Goal: Information Seeking & Learning: Find specific fact

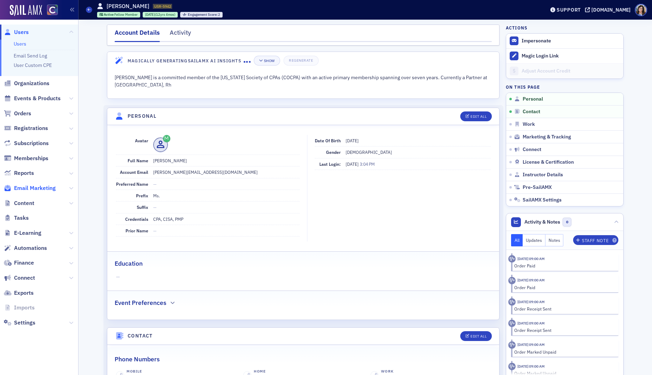
click at [25, 190] on span "Email Marketing" at bounding box center [35, 189] width 42 height 8
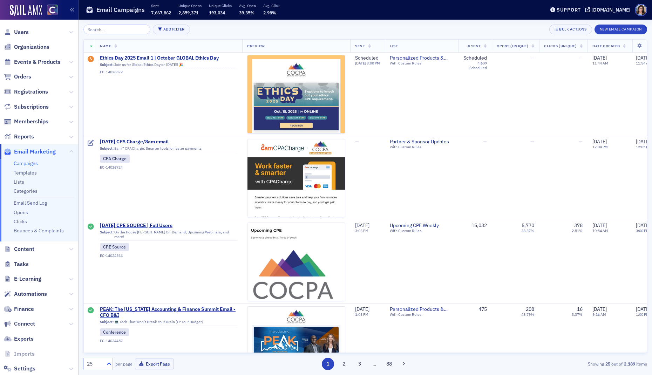
click at [109, 364] on icon at bounding box center [109, 364] width 7 height 7
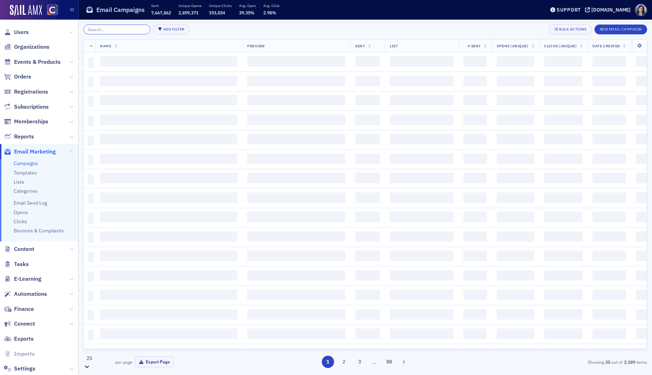
click at [121, 30] on input "search" at bounding box center [116, 30] width 67 height 10
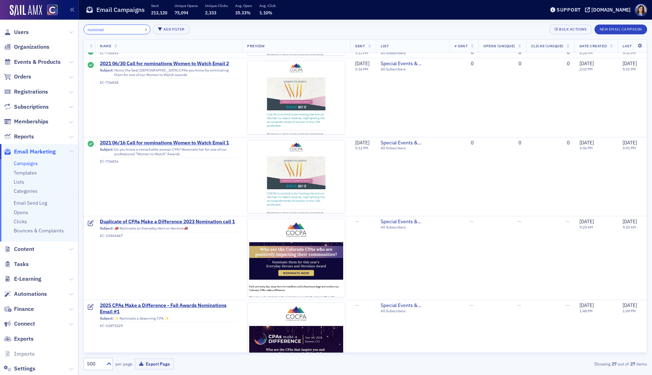
scroll to position [1882, 0]
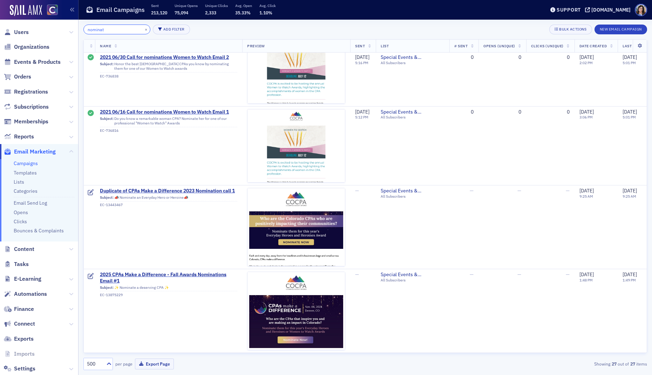
drag, startPoint x: 108, startPoint y: 30, endPoint x: 76, endPoint y: 29, distance: 31.6
click at [76, 29] on div "Users Organizations Events & Products Orders Registrations Subscriptions Member…" at bounding box center [326, 187] width 652 height 375
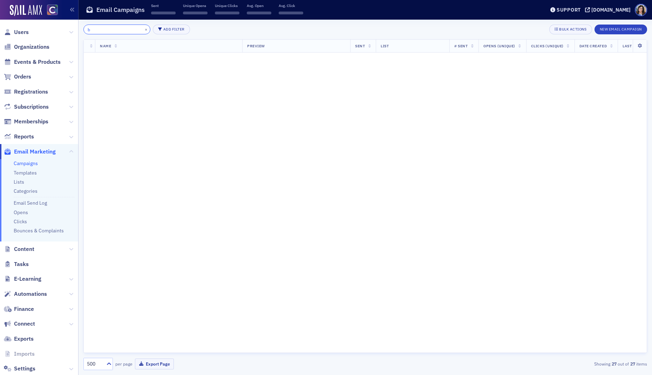
scroll to position [2399, 0]
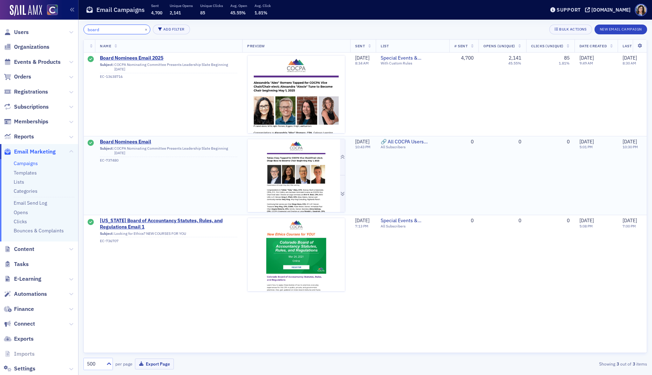
type input "board"
click at [294, 194] on img at bounding box center [297, 175] width 98 height 73
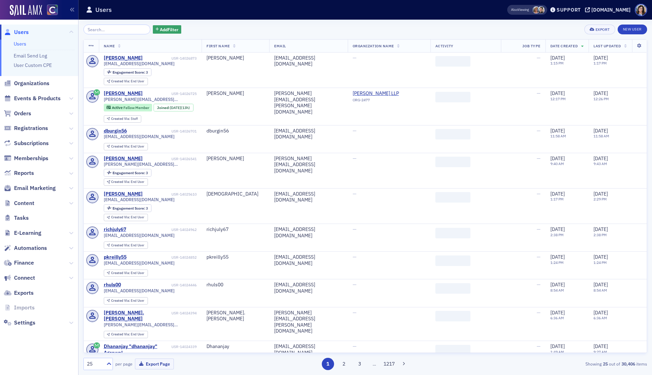
click at [102, 30] on input "search" at bounding box center [116, 30] width 67 height 10
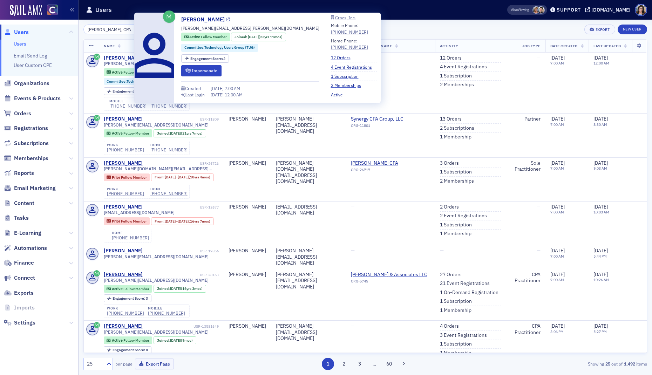
type input "Michelle Wolf, CPA"
click at [226, 19] on icon at bounding box center [228, 20] width 4 height 4
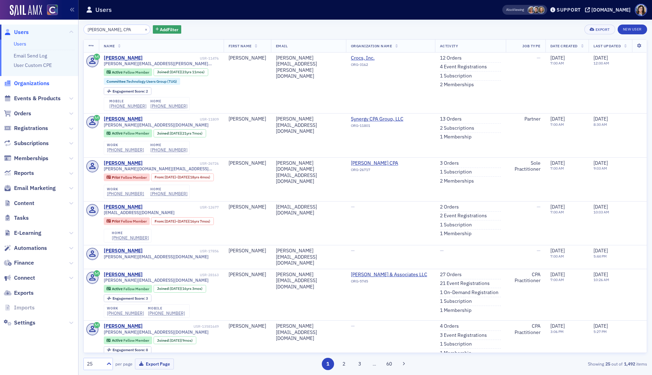
click at [36, 85] on span "Organizations" at bounding box center [31, 84] width 35 height 8
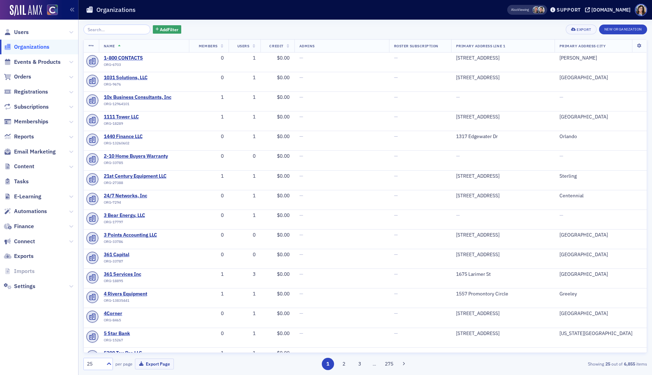
click at [119, 29] on input "search" at bounding box center [116, 30] width 67 height 10
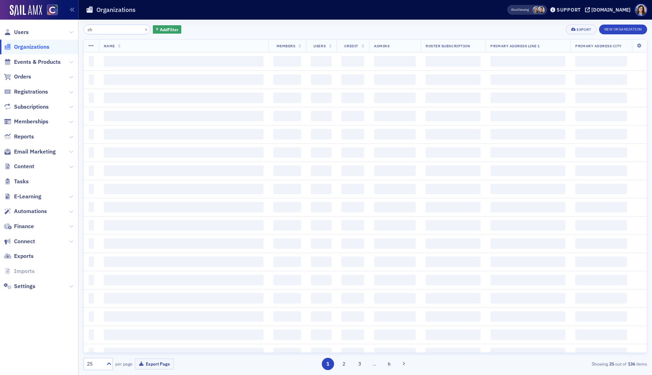
type input "c"
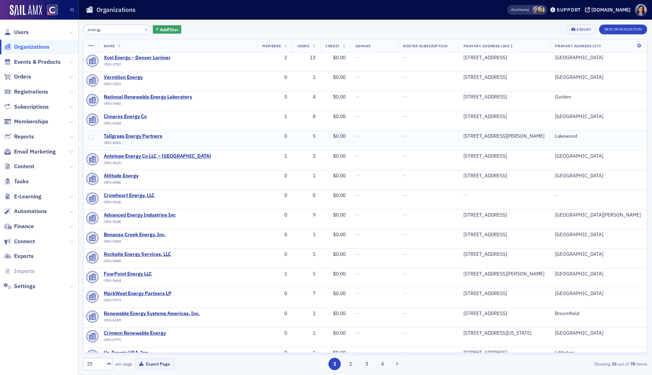
scroll to position [156, 0]
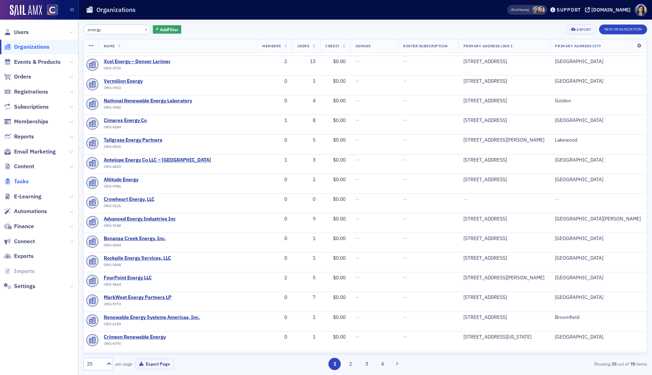
type input "energy"
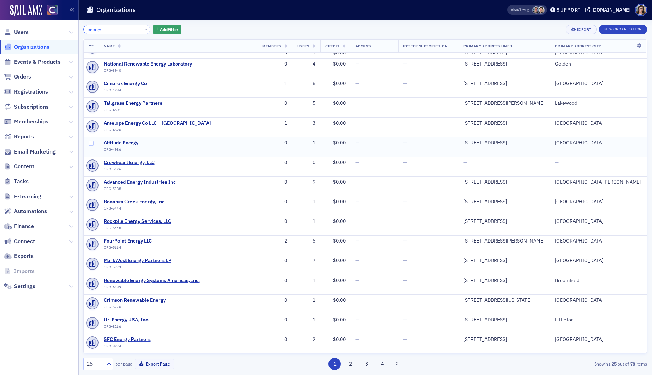
scroll to position [194, 0]
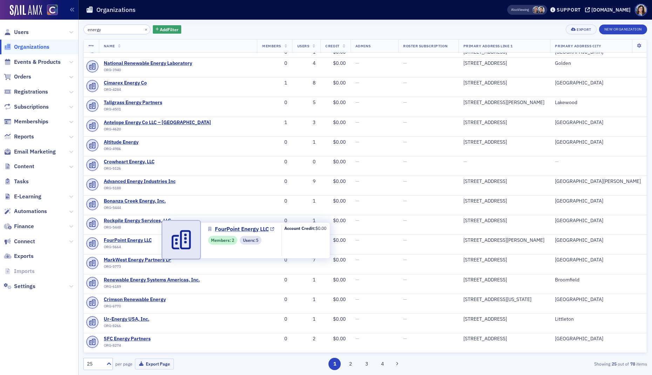
click at [226, 229] on span "FourPoint Energy LLC" at bounding box center [242, 229] width 54 height 8
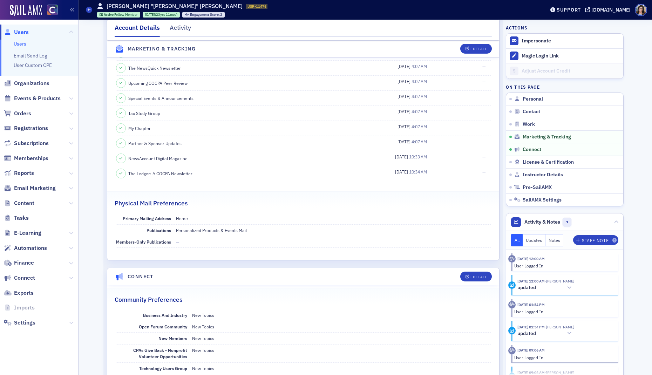
scroll to position [868, 0]
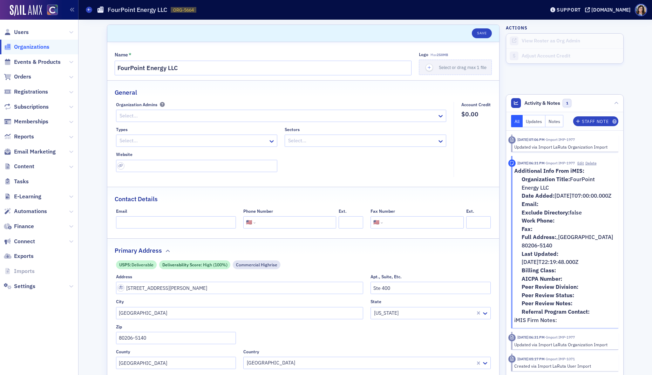
select select "US"
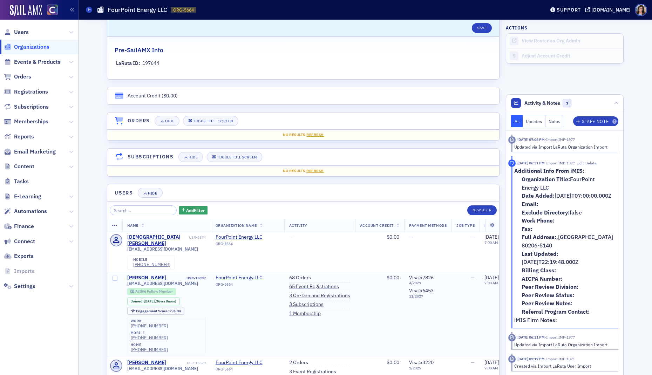
scroll to position [397, 0]
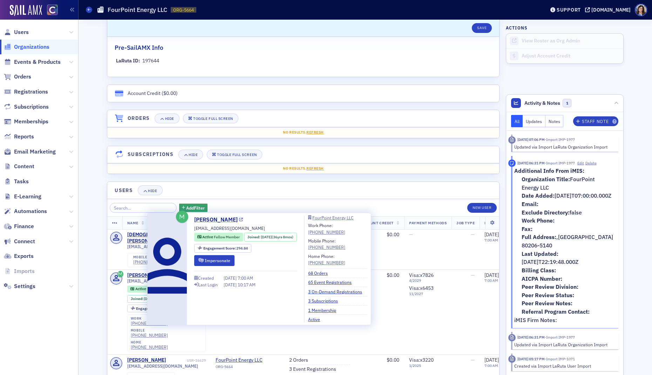
click at [239, 220] on icon at bounding box center [241, 220] width 4 height 4
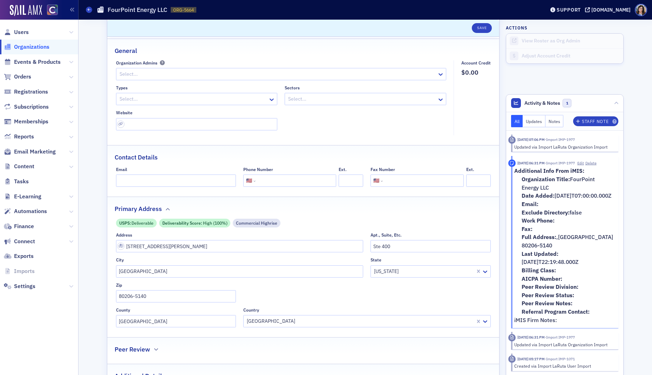
scroll to position [0, 0]
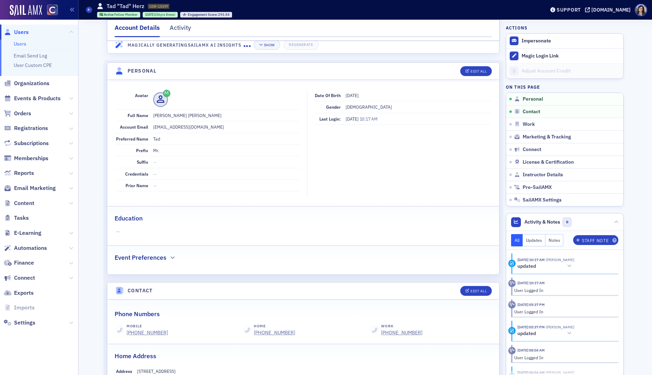
scroll to position [43, 0]
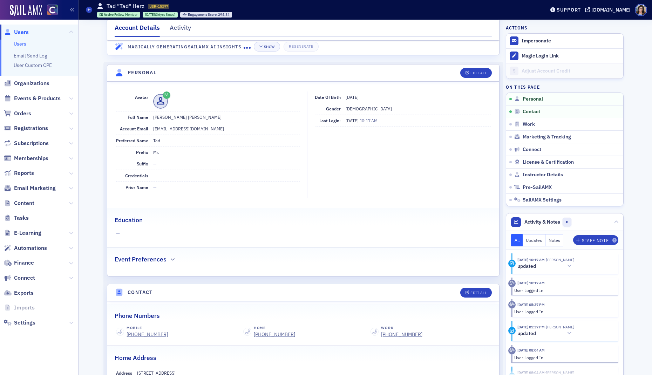
drag, startPoint x: 159, startPoint y: 119, endPoint x: 196, endPoint y: 118, distance: 36.8
click at [196, 118] on dd "Mr. Tad Racicky Herz" at bounding box center [226, 117] width 147 height 11
drag, startPoint x: 189, startPoint y: 118, endPoint x: 157, endPoint y: 117, distance: 31.9
click at [160, 117] on dd "Mr. Tad Racicky Herz" at bounding box center [226, 117] width 147 height 11
copy dd "Tad Racicky Herz"
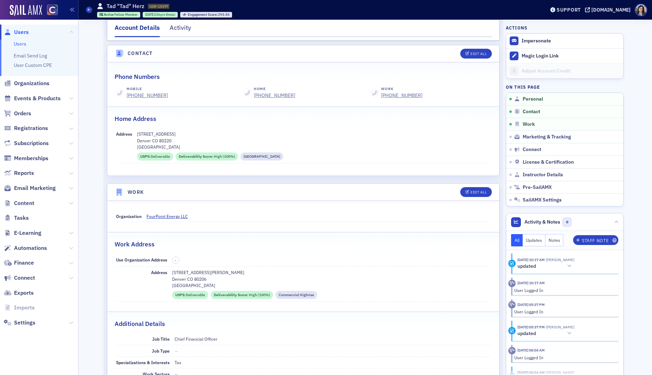
scroll to position [290, 0]
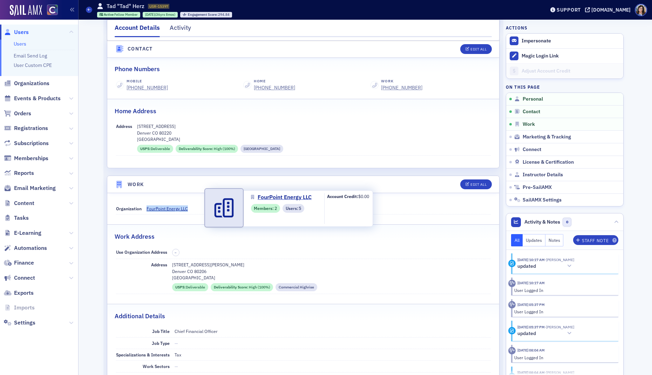
drag, startPoint x: 168, startPoint y: 210, endPoint x: 197, endPoint y: 210, distance: 28.4
click at [197, 210] on div "Organization FourPoint Energy LLC" at bounding box center [303, 209] width 375 height 12
copy div "FourPoint Energy LLC"
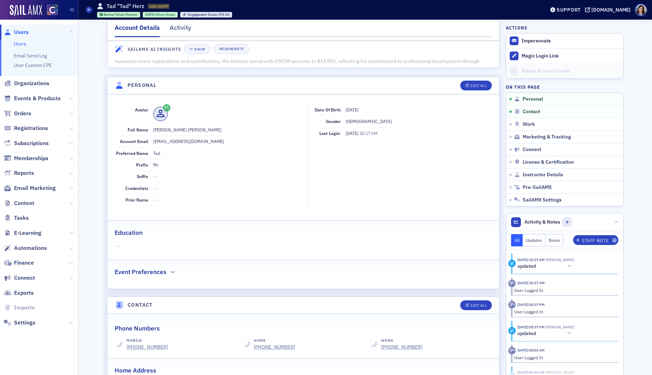
scroll to position [0, 0]
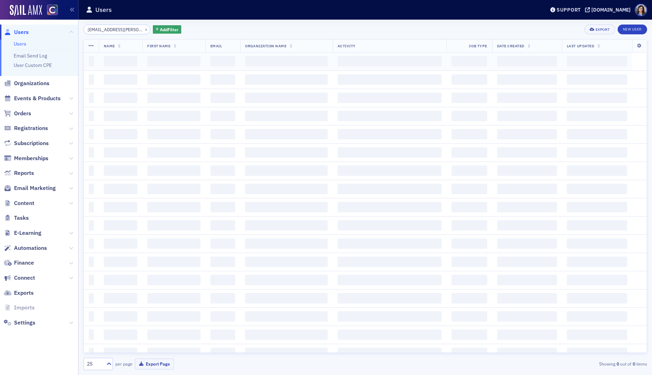
scroll to position [0, 12]
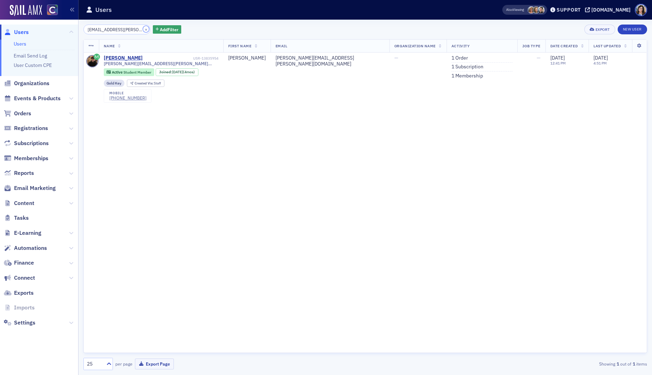
drag, startPoint x: 137, startPoint y: 30, endPoint x: 128, endPoint y: 30, distance: 9.1
click at [143, 30] on button "×" at bounding box center [146, 29] width 6 height 6
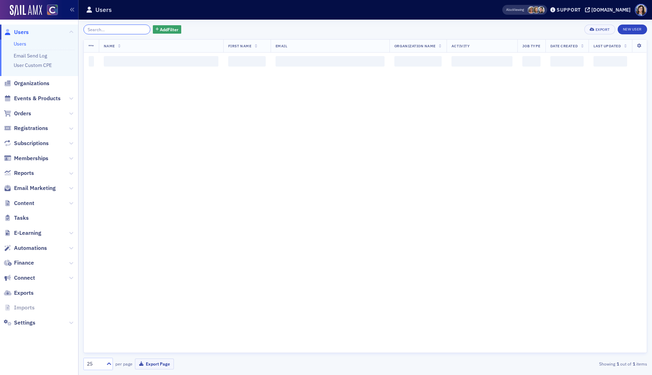
click at [122, 29] on input "search" at bounding box center [116, 30] width 67 height 10
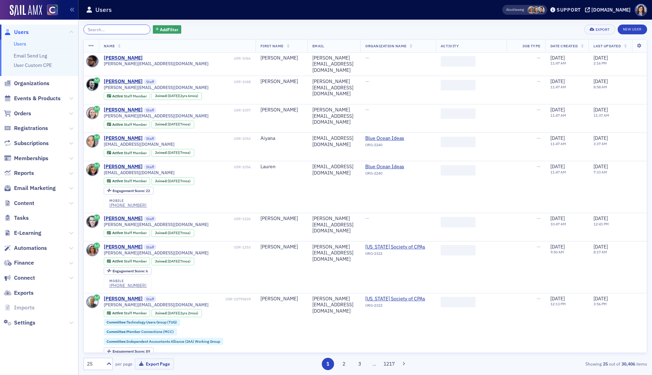
paste input "[PERSON_NAME]"
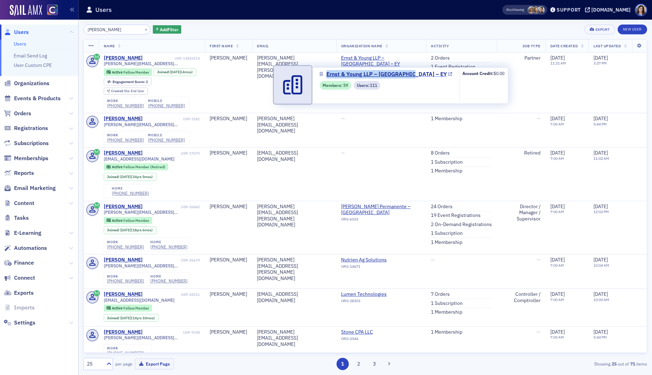
drag, startPoint x: 332, startPoint y: 75, endPoint x: 409, endPoint y: 76, distance: 77.2
click at [409, 76] on div "Ernst & Young LLP – Denver – EY Members : 59 Users : 111 Account Credit: $0.00" at bounding box center [394, 85] width 230 height 36
copy link "Ernst & Young LLP – [GEOGRAPHIC_DATA] – EY"
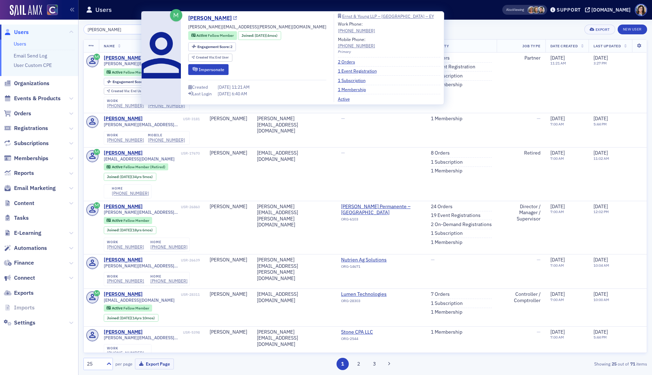
click at [234, 19] on icon at bounding box center [235, 18] width 4 height 4
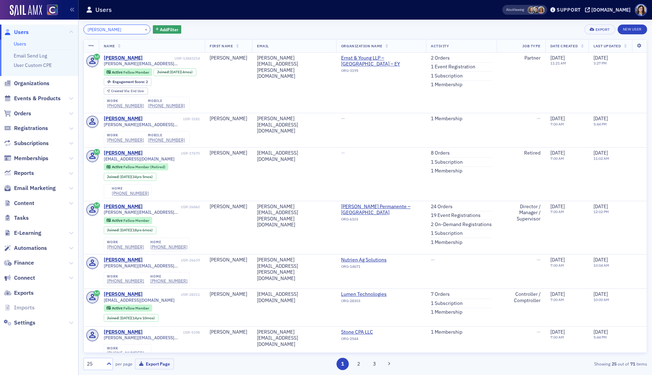
drag, startPoint x: 119, startPoint y: 30, endPoint x: 67, endPoint y: 29, distance: 51.9
click at [67, 29] on div "Users Users Email Send Log User Custom CPE Organizations Events & Products Orde…" at bounding box center [326, 187] width 652 height 375
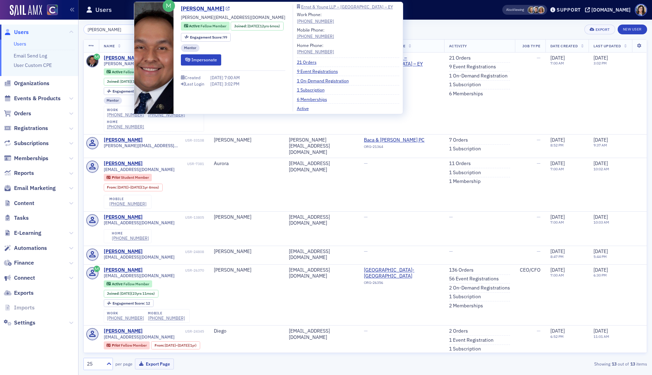
click at [226, 7] on icon at bounding box center [228, 9] width 4 height 4
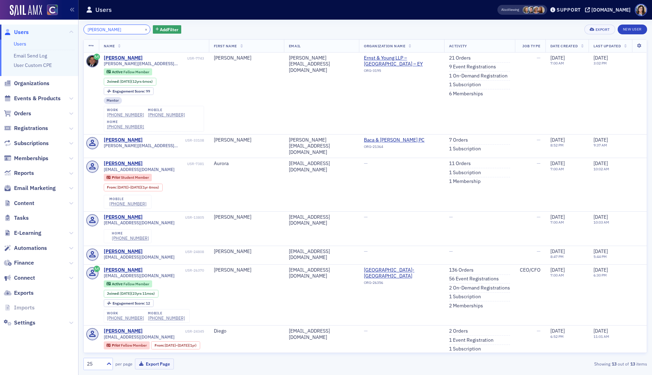
drag, startPoint x: 120, startPoint y: 30, endPoint x: 74, endPoint y: 28, distance: 46.3
click at [74, 28] on div "Users Users Email Send Log User Custom CPE Organizations Events & Products Orde…" at bounding box center [326, 187] width 652 height 375
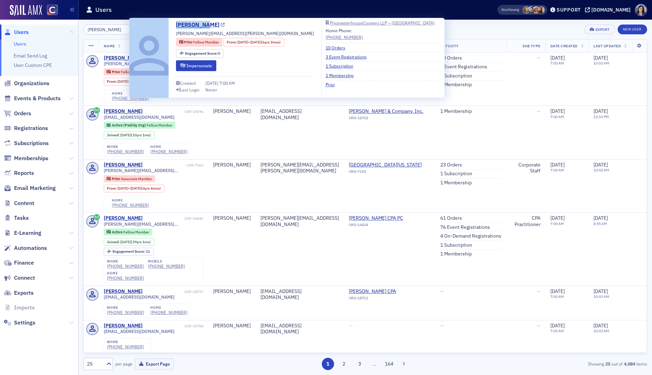
drag, startPoint x: 169, startPoint y: 25, endPoint x: 202, endPoint y: 28, distance: 33.1
click at [202, 28] on div "Ellen Valde ellen.valde@pwc.com Prior Fellow Member From : 1/31/2018 – 5/2/2024…" at bounding box center [287, 58] width 308 height 75
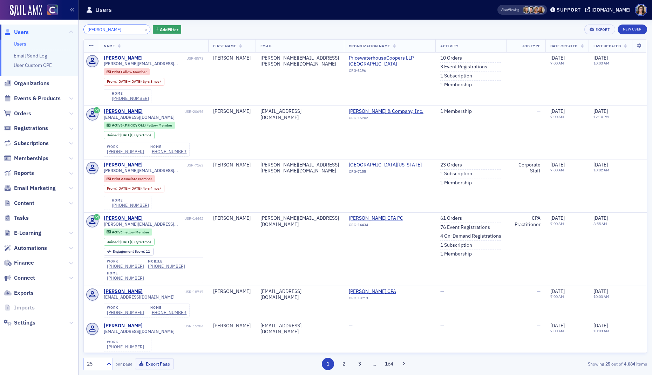
drag, startPoint x: 82, startPoint y: 28, endPoint x: 59, endPoint y: 32, distance: 23.4
click at [59, 32] on div "Users Users Email Send Log User Custom CPE Organizations Events & Products Orde…" at bounding box center [326, 187] width 652 height 375
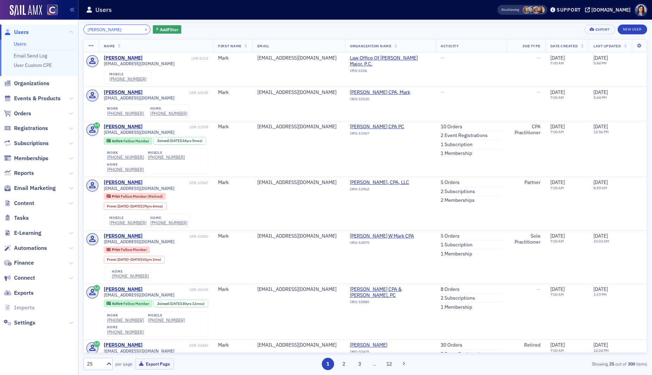
drag, startPoint x: 99, startPoint y: 31, endPoint x: 83, endPoint y: 31, distance: 15.4
click at [83, 31] on input "mark belfance" at bounding box center [116, 30] width 67 height 10
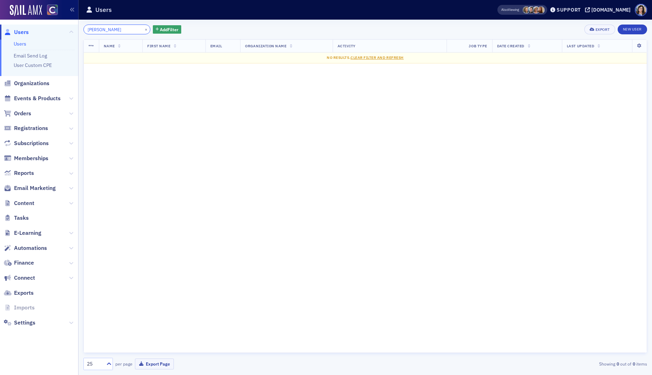
drag, startPoint x: 112, startPoint y: 31, endPoint x: 83, endPoint y: 30, distance: 28.8
click at [83, 30] on input "belfance" at bounding box center [116, 30] width 67 height 10
click at [112, 31] on input "belfance" at bounding box center [116, 30] width 67 height 10
drag, startPoint x: 112, startPoint y: 31, endPoint x: 82, endPoint y: 31, distance: 29.8
click at [82, 31] on div "belfance × Add Filter Export New User Name First Name Email Organization Name A…" at bounding box center [366, 198] width 574 height 356
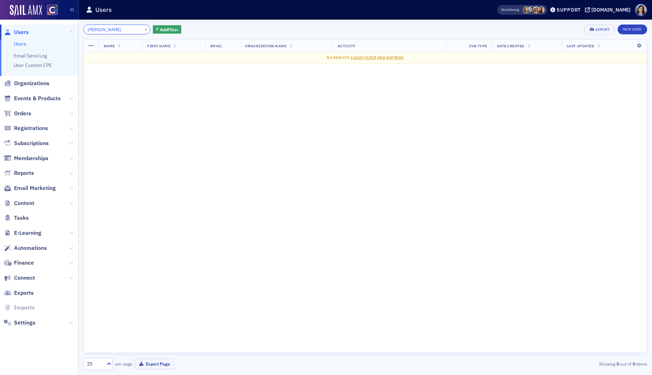
paste input "Emily Stapf"
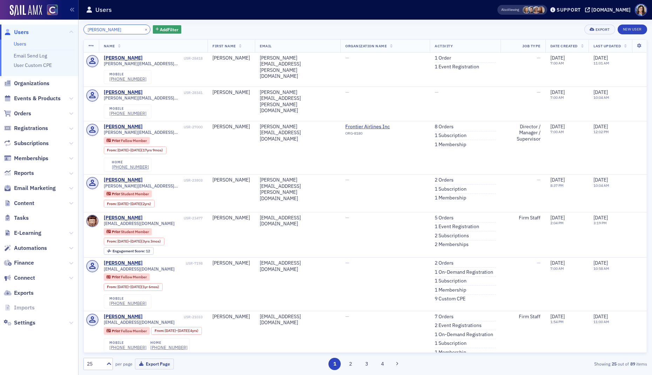
click at [99, 31] on input "Emily Stapf" at bounding box center [116, 30] width 67 height 10
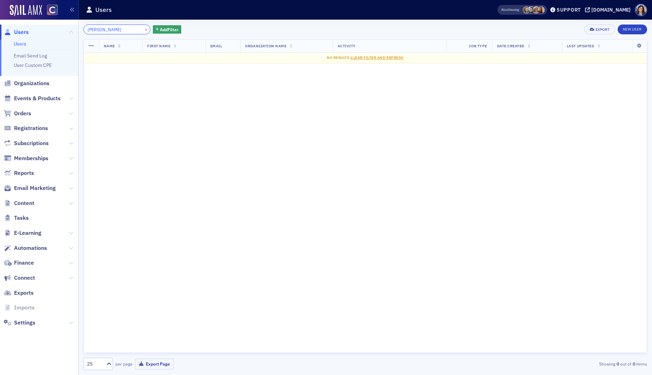
type input "Stapf"
drag, startPoint x: 99, startPoint y: 29, endPoint x: 76, endPoint y: 30, distance: 22.8
click at [76, 30] on div "Users Users Email Send Log User Custom CPE Organizations Events & Products Orde…" at bounding box center [326, 187] width 652 height 375
click at [25, 82] on span "Organizations" at bounding box center [31, 84] width 35 height 8
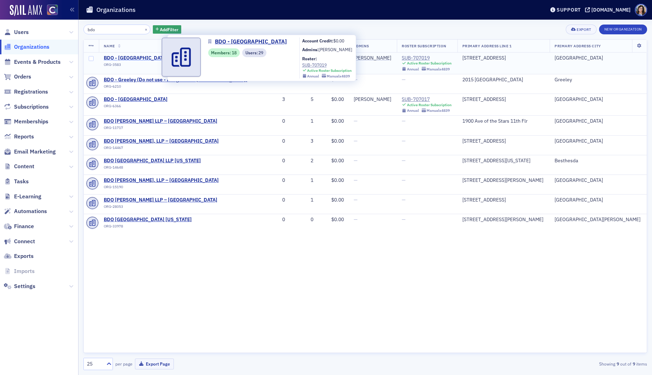
type input "bdo"
drag, startPoint x: 233, startPoint y: 43, endPoint x: 250, endPoint y: 45, distance: 17.0
click at [250, 45] on div "BDO - Denver Members : 18 Users : 29 Account Credit: $0.00 Admins: Joel Shuman …" at bounding box center [261, 58] width 189 height 47
copy link "BDO - Denver"
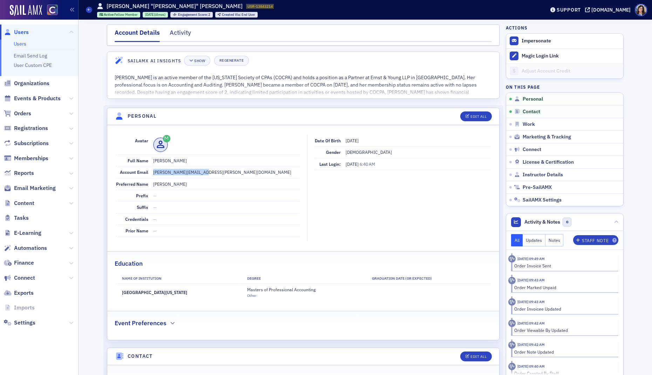
drag, startPoint x: 152, startPoint y: 175, endPoint x: 210, endPoint y: 176, distance: 58.2
click at [210, 176] on div "Account Email [PERSON_NAME][EMAIL_ADDRESS][PERSON_NAME][DOMAIN_NAME]" at bounding box center [208, 173] width 184 height 12
copy dd "[PERSON_NAME][EMAIL_ADDRESS][PERSON_NAME][DOMAIN_NAME]"
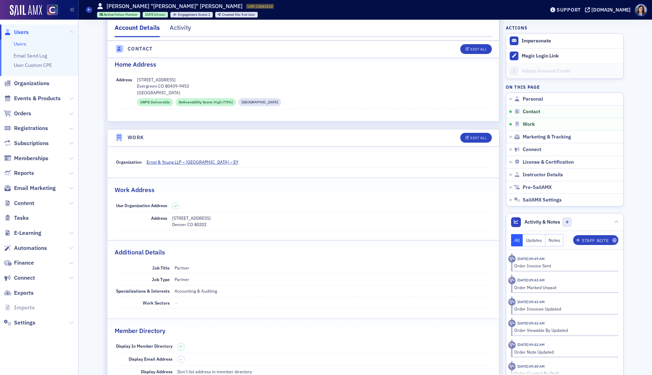
scroll to position [363, 0]
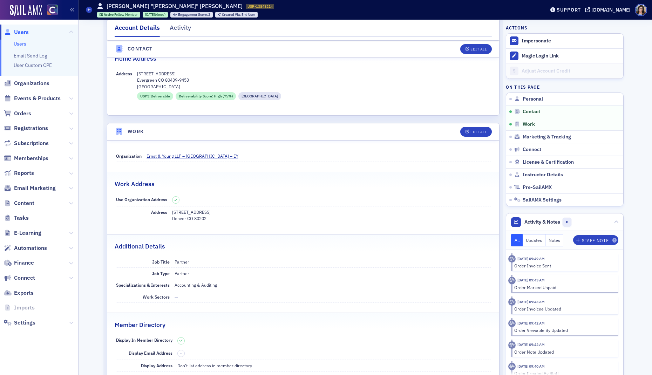
drag, startPoint x: 173, startPoint y: 213, endPoint x: 222, endPoint y: 214, distance: 48.8
click at [222, 214] on p "[STREET_ADDRESS]" at bounding box center [331, 212] width 319 height 6
copy p "[STREET_ADDRESS]"
drag, startPoint x: 173, startPoint y: 220, endPoint x: 209, endPoint y: 220, distance: 35.8
click at [209, 220] on p "Denver CO 80202" at bounding box center [331, 218] width 319 height 6
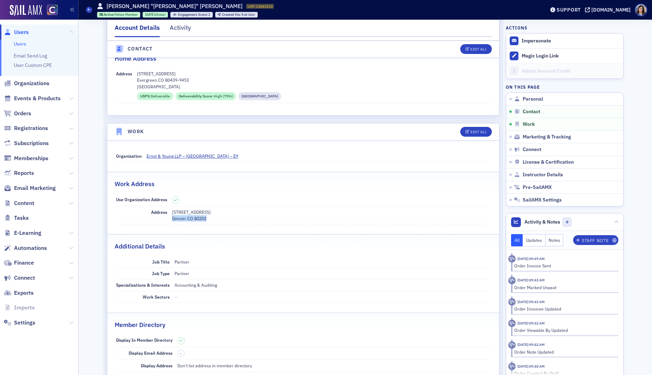
copy p "Denver CO 80202"
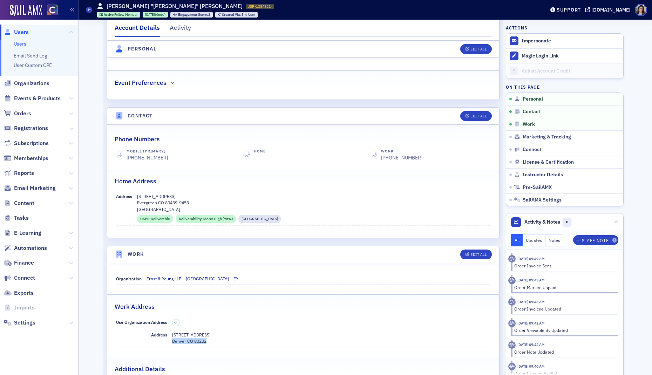
scroll to position [248, 0]
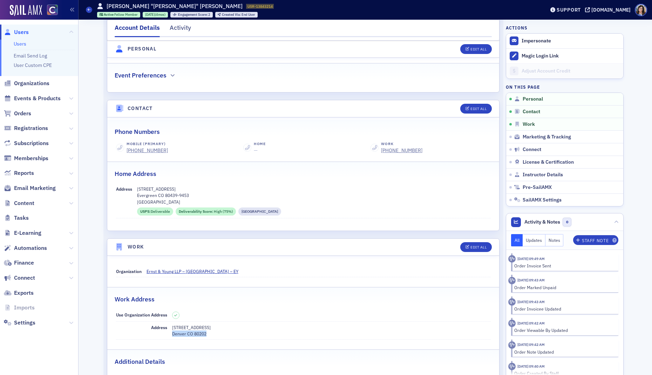
drag, startPoint x: 173, startPoint y: 328, endPoint x: 222, endPoint y: 329, distance: 48.8
click at [222, 329] on p "370 17th St Suite #3300" at bounding box center [331, 327] width 319 height 6
copy p "370 17th St Suite #3300"
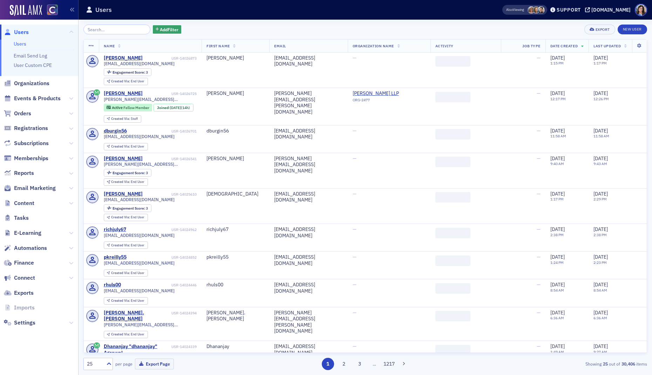
click at [108, 31] on input "search" at bounding box center [116, 30] width 67 height 10
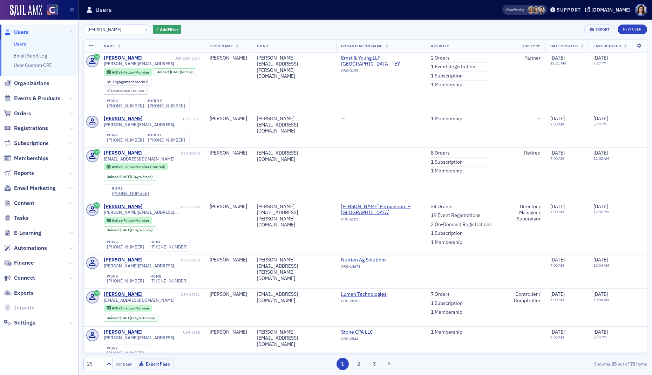
type input "[PERSON_NAME]"
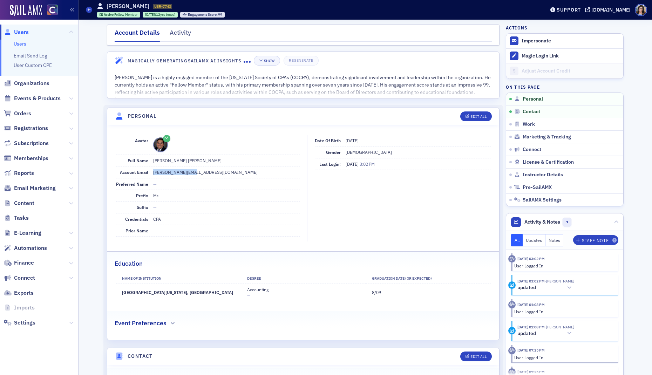
drag, startPoint x: 152, startPoint y: 173, endPoint x: 194, endPoint y: 174, distance: 42.1
click at [194, 174] on div "Account Email diego.baca@ey.com" at bounding box center [208, 173] width 184 height 12
copy dd "diego.baca@ey.com"
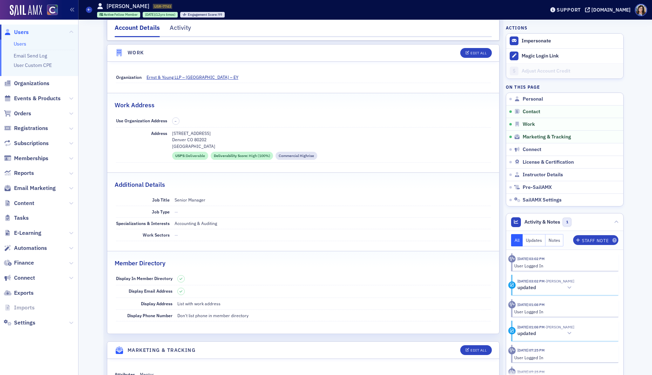
scroll to position [451, 0]
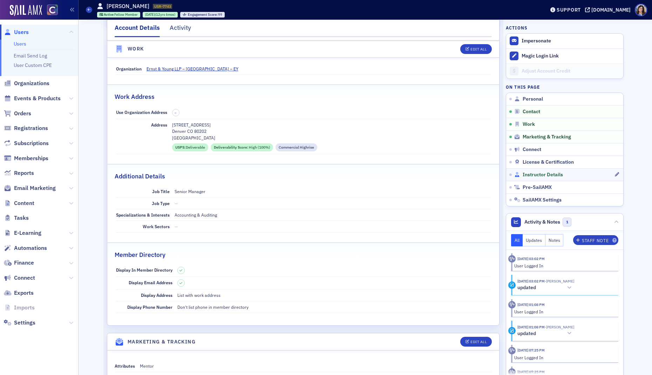
click at [536, 175] on span "Instructor Details" at bounding box center [543, 175] width 40 height 6
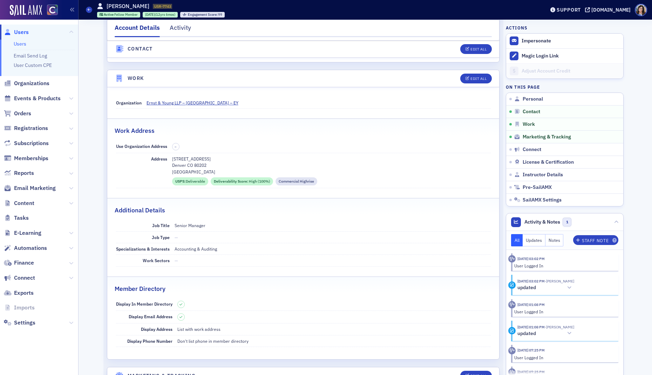
scroll to position [404, 0]
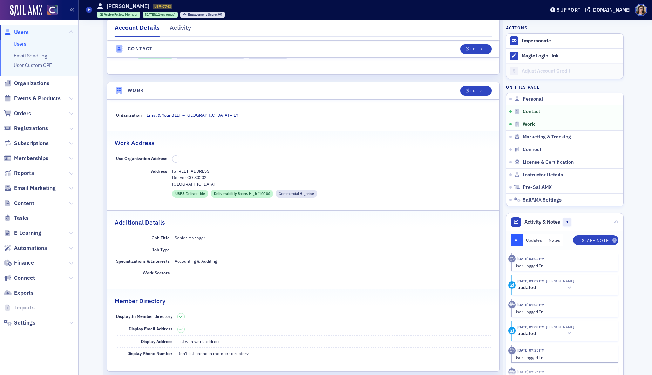
click at [174, 172] on p "370 17th St Ste 3300" at bounding box center [331, 171] width 319 height 6
drag, startPoint x: 185, startPoint y: 172, endPoint x: 215, endPoint y: 173, distance: 29.5
click at [216, 173] on p "370 17th St Ste 3300" at bounding box center [331, 171] width 319 height 6
copy p "370 17th St Ste 3300"
click at [307, 161] on dd "–" at bounding box center [331, 159] width 319 height 13
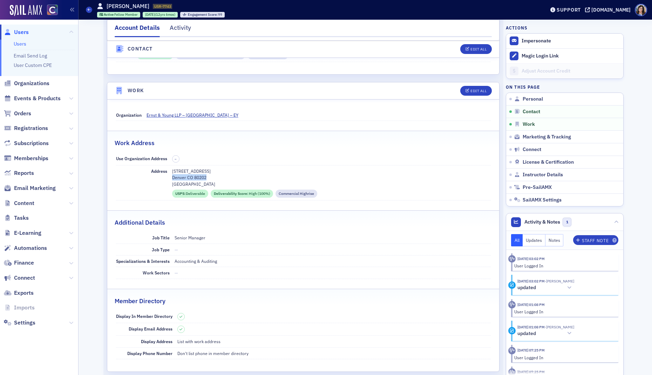
drag, startPoint x: 172, startPoint y: 179, endPoint x: 208, endPoint y: 180, distance: 35.4
click at [209, 180] on p "Denver CO 80202" at bounding box center [331, 177] width 319 height 6
copy p "Denver CO 80202"
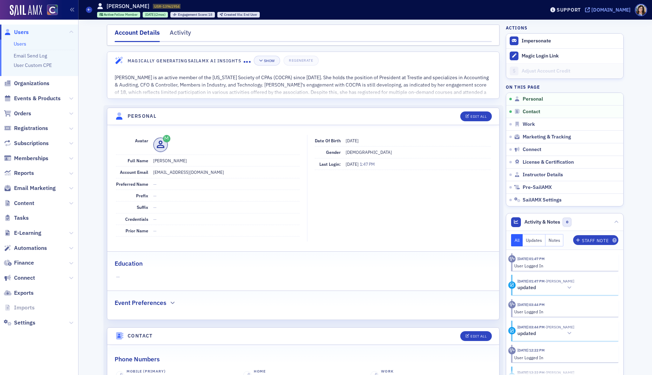
click at [590, 9] on icon at bounding box center [587, 9] width 5 height 5
click at [22, 97] on span "Events & Products" at bounding box center [37, 99] width 47 height 8
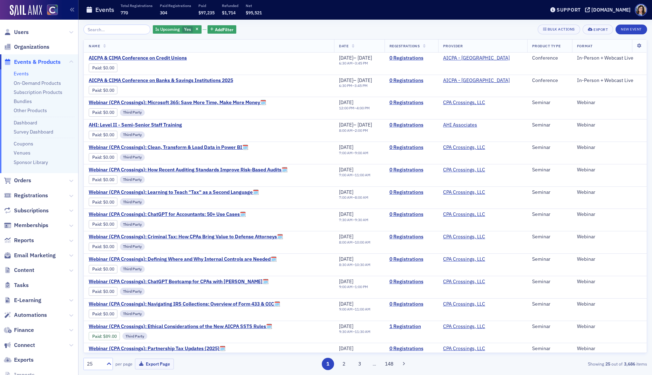
click at [126, 30] on input "search" at bounding box center [116, 30] width 67 height 10
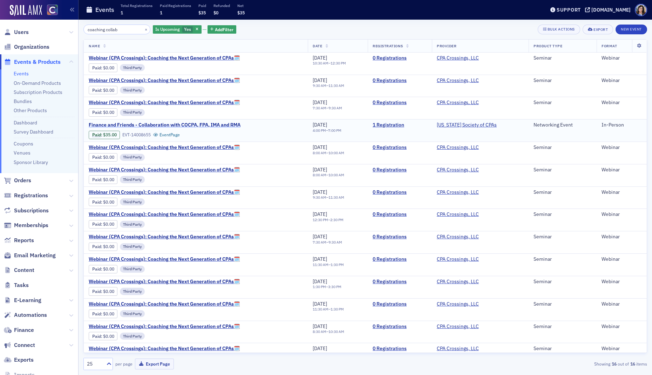
scroll to position [58, 0]
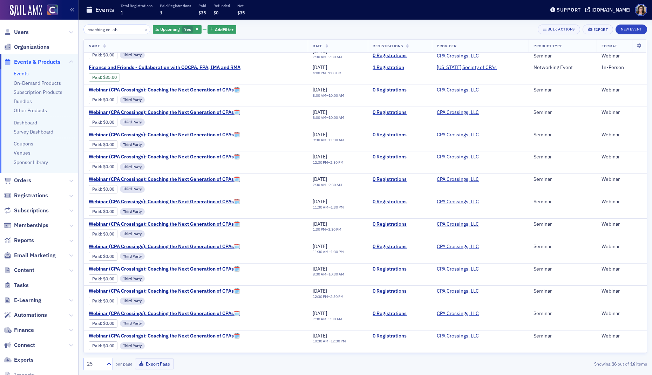
click at [122, 29] on input "coaching collab" at bounding box center [116, 30] width 67 height 10
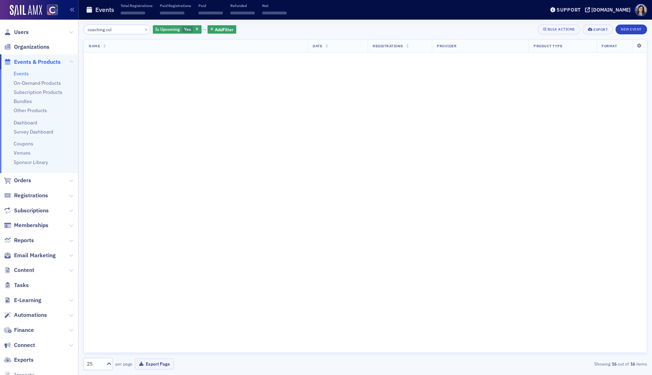
scroll to position [344, 0]
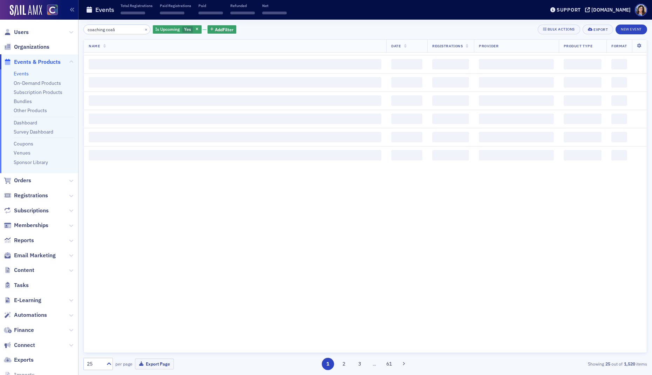
scroll to position [344, 0]
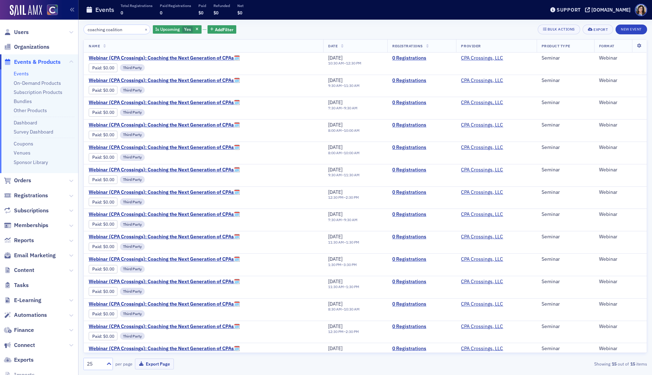
drag, startPoint x: 121, startPoint y: 30, endPoint x: 77, endPoint y: 29, distance: 43.5
click at [77, 29] on div "Users Organizations Events & Products Events On-Demand Products Subscription Pr…" at bounding box center [326, 187] width 652 height 375
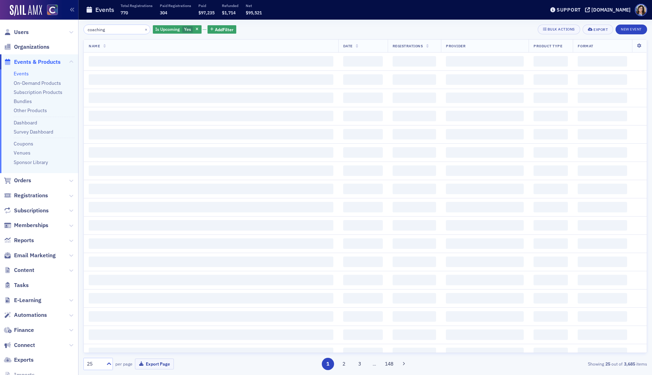
type input "coaching"
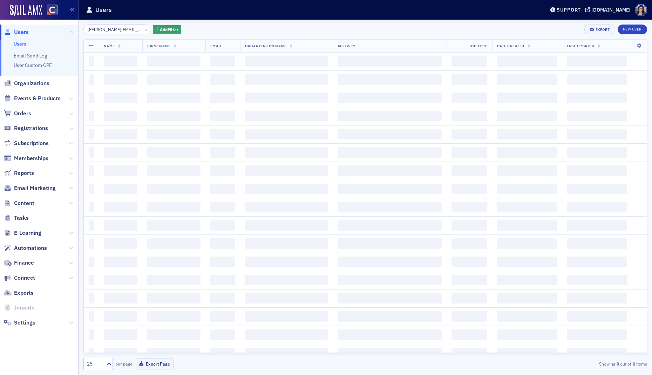
scroll to position [0, 2]
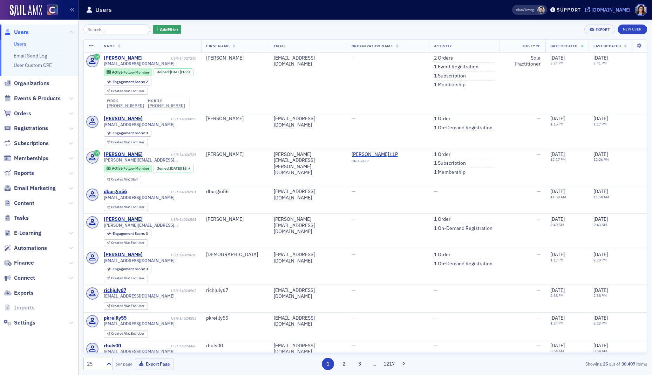
click at [590, 9] on icon at bounding box center [587, 9] width 5 height 5
